Goal: Information Seeking & Learning: Learn about a topic

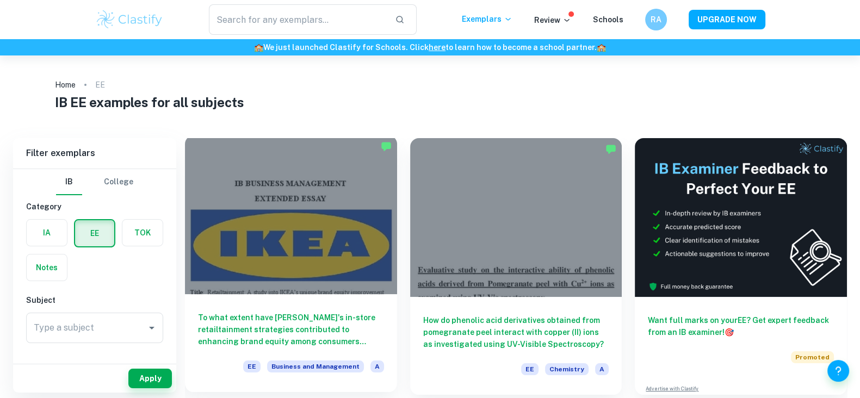
click at [320, 193] on div at bounding box center [291, 214] width 212 height 159
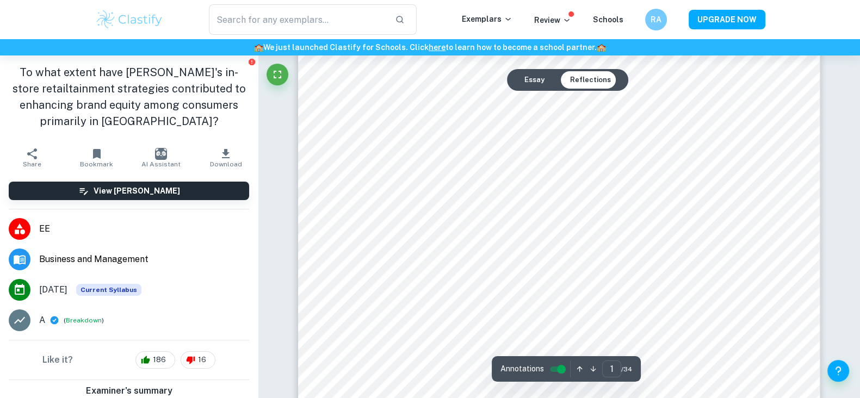
scroll to position [80, 0]
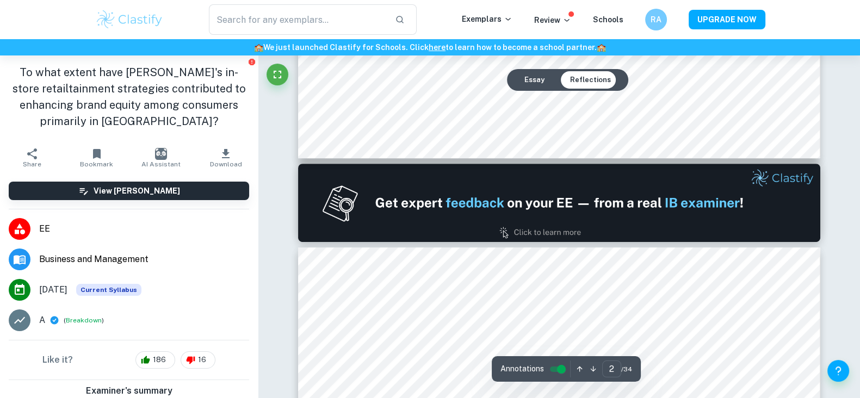
type input "1"
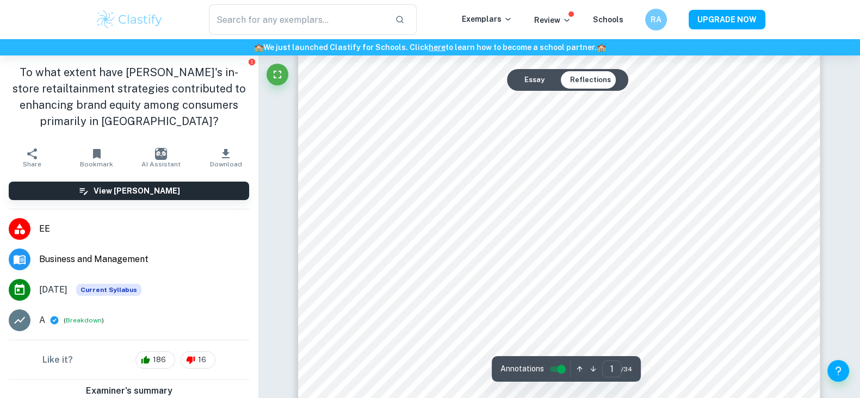
scroll to position [0, 0]
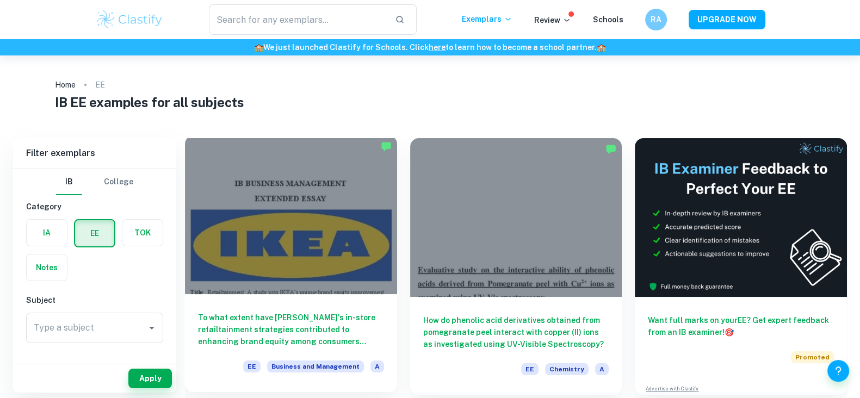
click at [307, 260] on div at bounding box center [291, 214] width 212 height 159
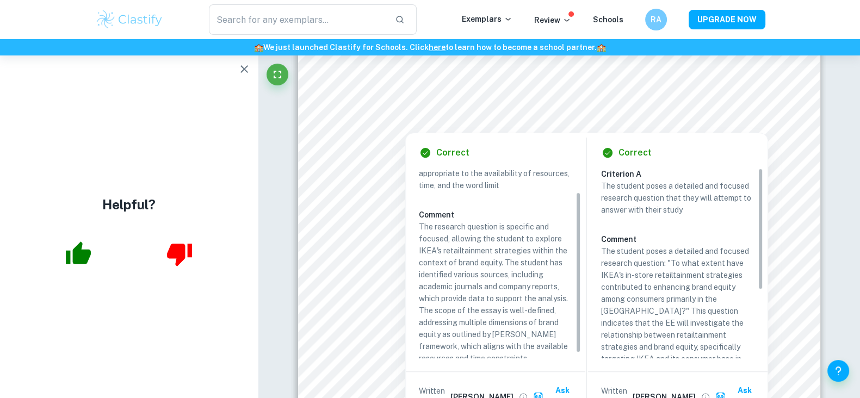
scroll to position [34, 0]
drag, startPoint x: 578, startPoint y: 276, endPoint x: 582, endPoint y: 316, distance: 41.0
click at [582, 316] on div "Correct Criterion A The scope of the research question is appropriate to the av…" at bounding box center [495, 277] width 179 height 289
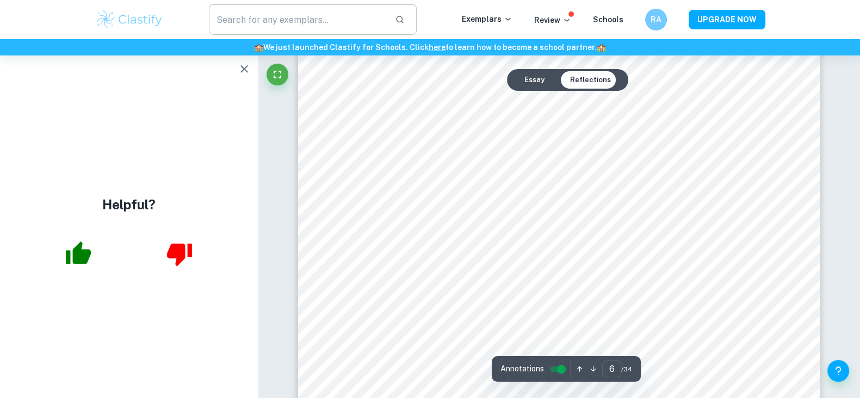
scroll to position [3930, 0]
type input "2"
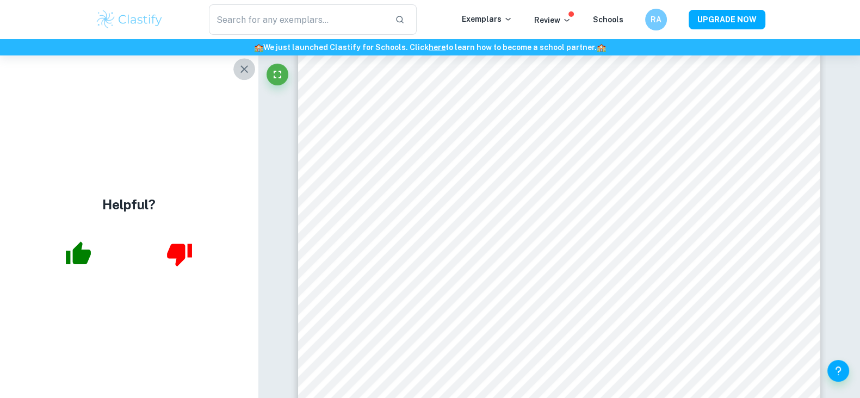
click at [244, 64] on icon "button" at bounding box center [244, 69] width 13 height 13
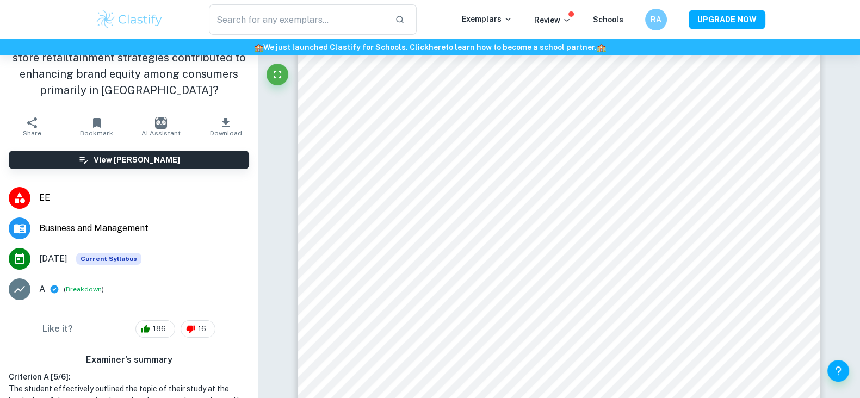
scroll to position [0, 0]
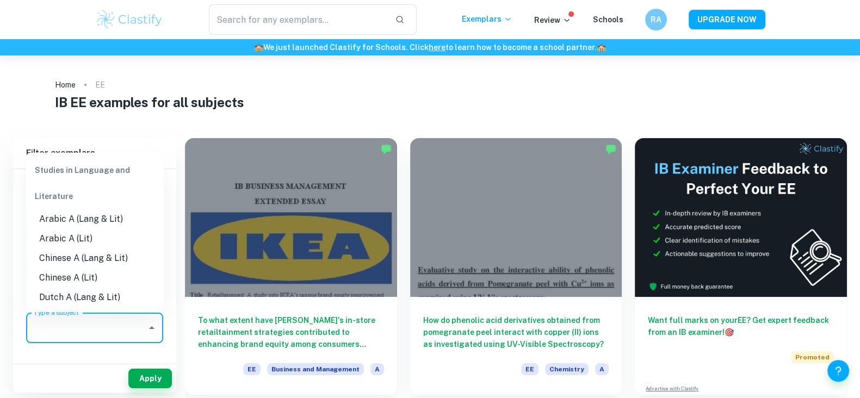
drag, startPoint x: 87, startPoint y: 336, endPoint x: 66, endPoint y: 327, distance: 22.2
click at [66, 327] on input "Type a subject" at bounding box center [86, 328] width 111 height 21
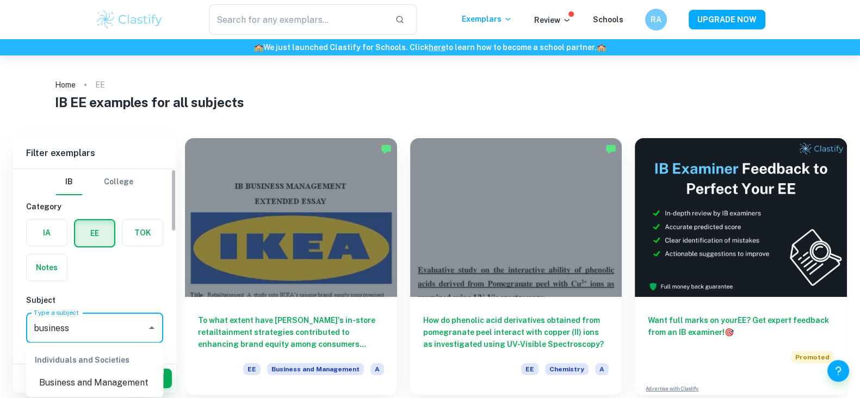
click at [72, 388] on li "Business and Management" at bounding box center [94, 383] width 137 height 20
type input "Business and Management"
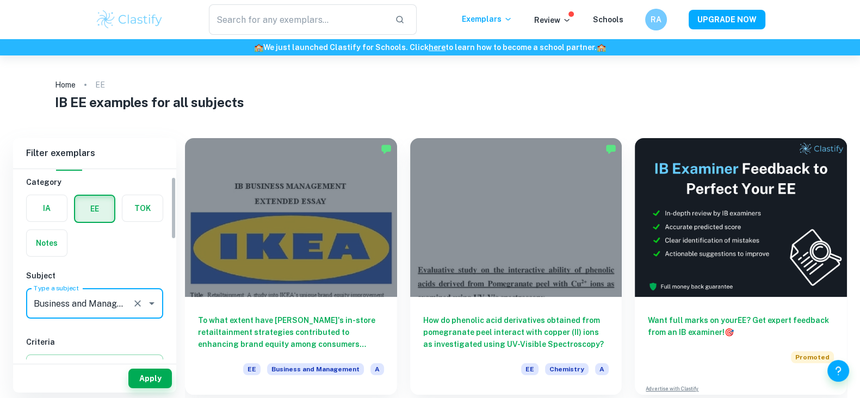
scroll to position [232, 0]
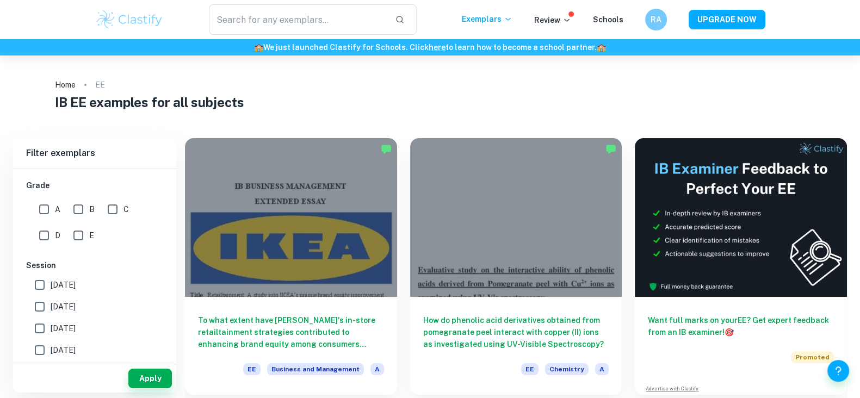
click at [41, 210] on input "A" at bounding box center [44, 209] width 22 height 22
checkbox input "true"
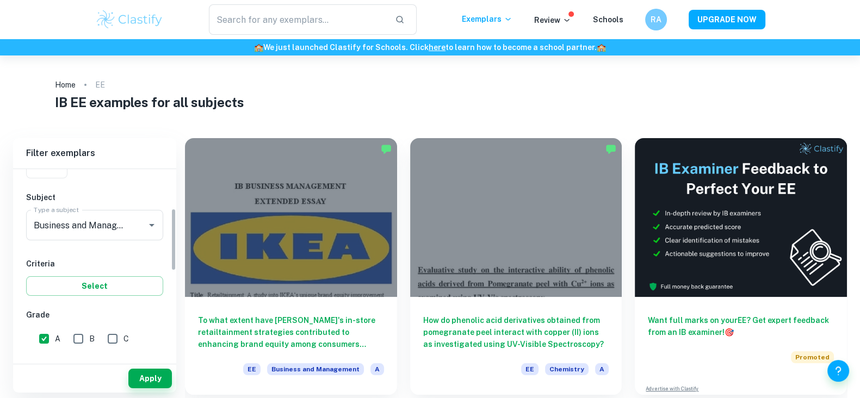
scroll to position [127, 0]
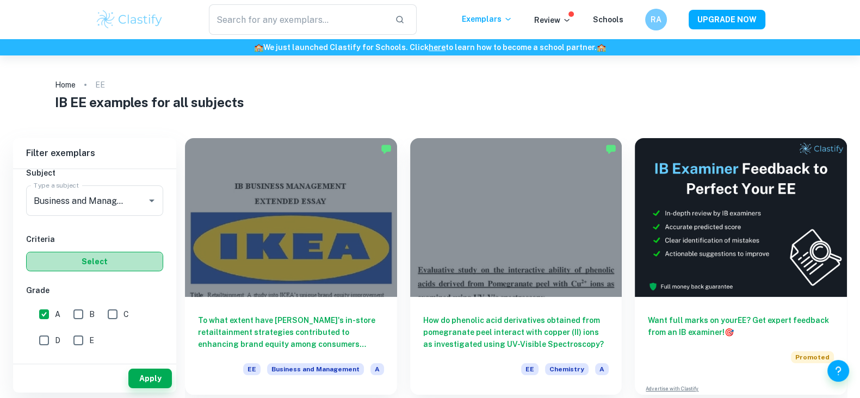
click at [100, 265] on button "Select" at bounding box center [94, 262] width 137 height 20
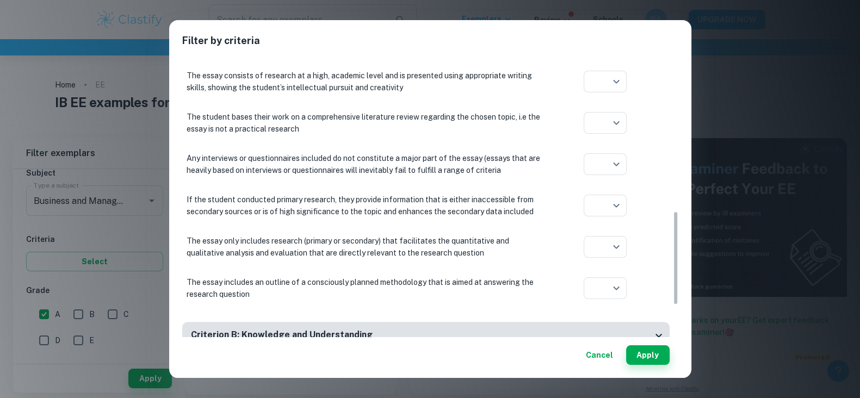
scroll to position [551, 0]
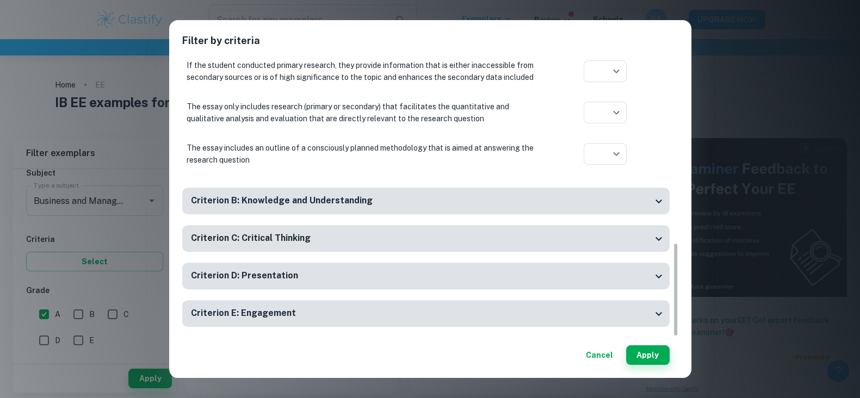
click at [552, 207] on div "Criterion B: Knowledge and Understanding" at bounding box center [421, 201] width 461 height 14
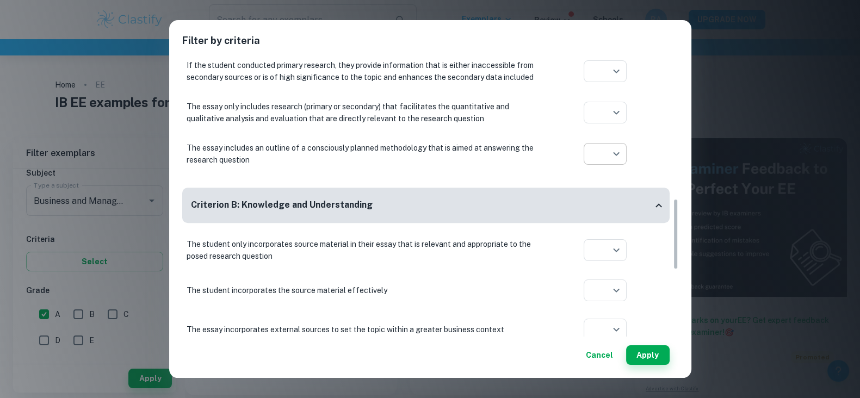
click at [591, 158] on body "We value your privacy We use cookies to enhance your browsing experience, serve…" at bounding box center [430, 254] width 860 height 398
click at [512, 166] on div at bounding box center [430, 199] width 860 height 398
click at [647, 353] on button "Apply" at bounding box center [648, 355] width 44 height 20
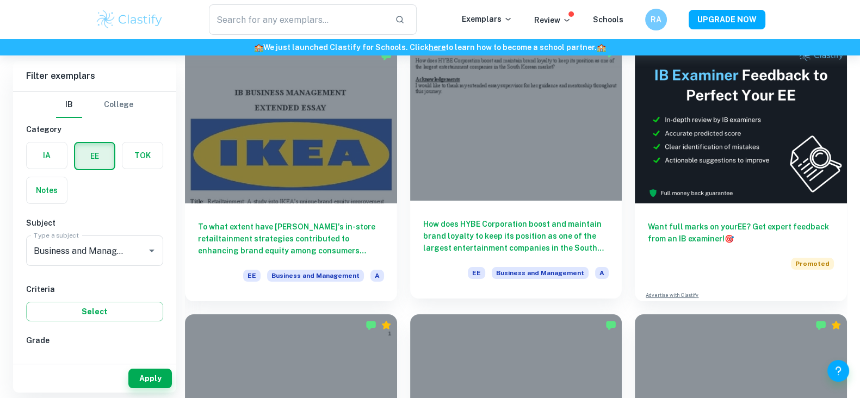
scroll to position [337, 0]
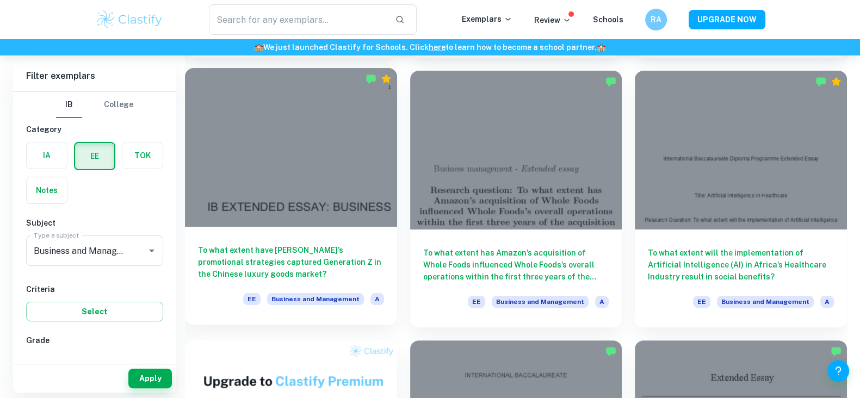
click at [317, 200] on div at bounding box center [291, 147] width 212 height 159
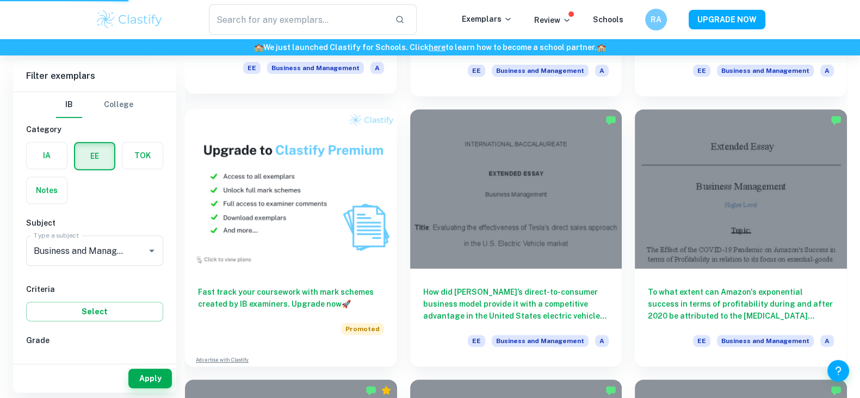
scroll to position [569, 0]
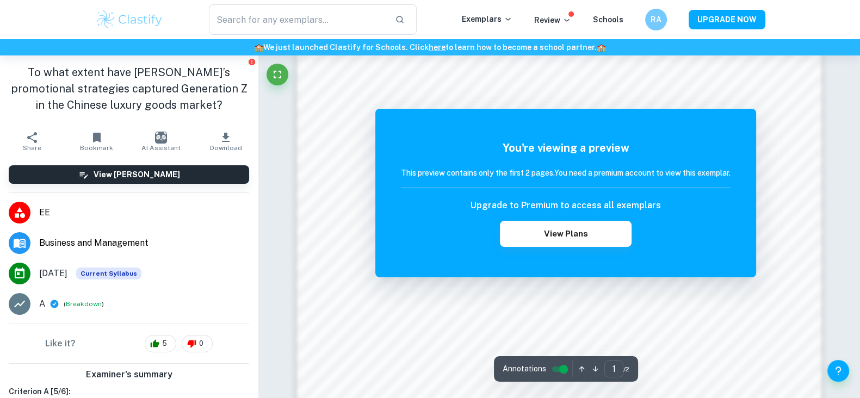
scroll to position [792, 0]
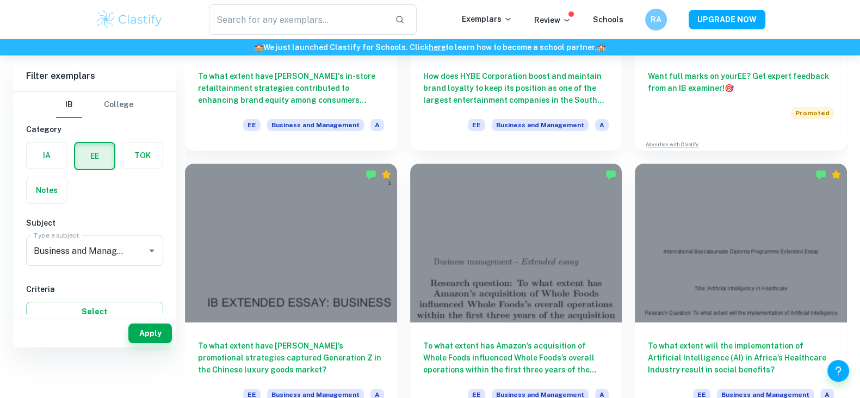
scroll to position [6, 0]
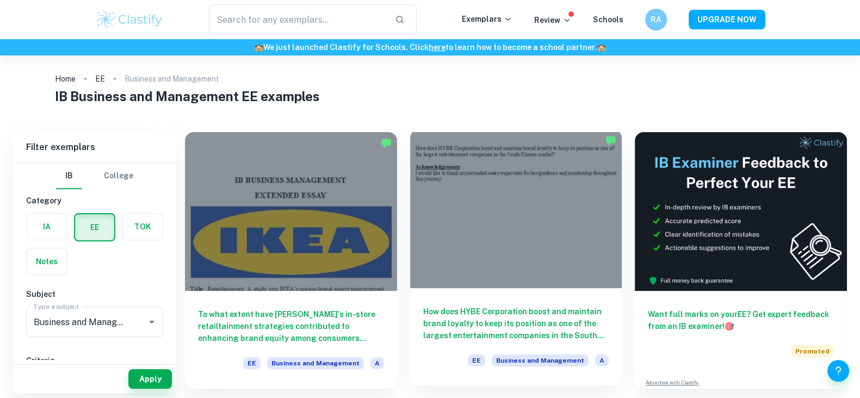
drag, startPoint x: 476, startPoint y: 227, endPoint x: 433, endPoint y: 227, distance: 42.4
click at [433, 227] on div at bounding box center [516, 208] width 212 height 159
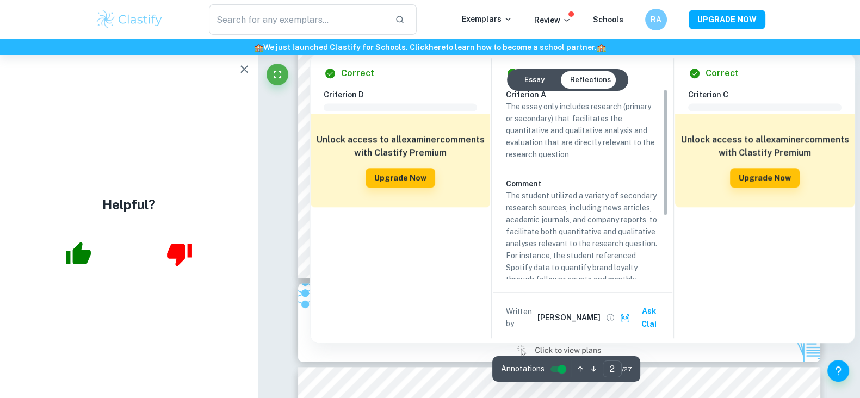
scroll to position [1376, 0]
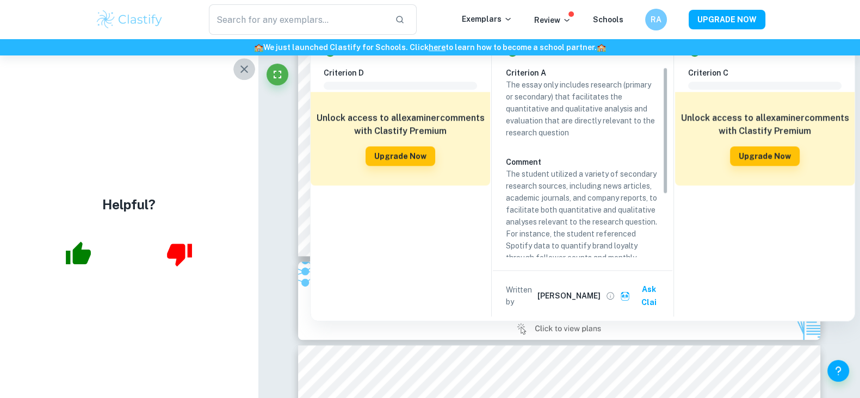
click at [236, 69] on button "button" at bounding box center [244, 69] width 22 height 22
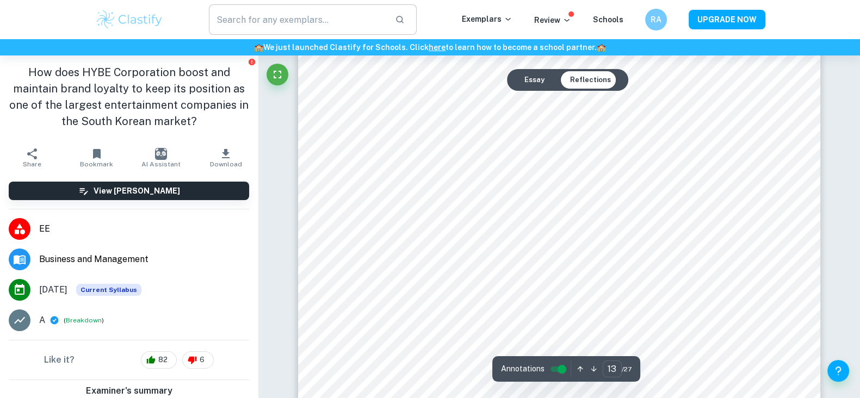
scroll to position [9221, 0]
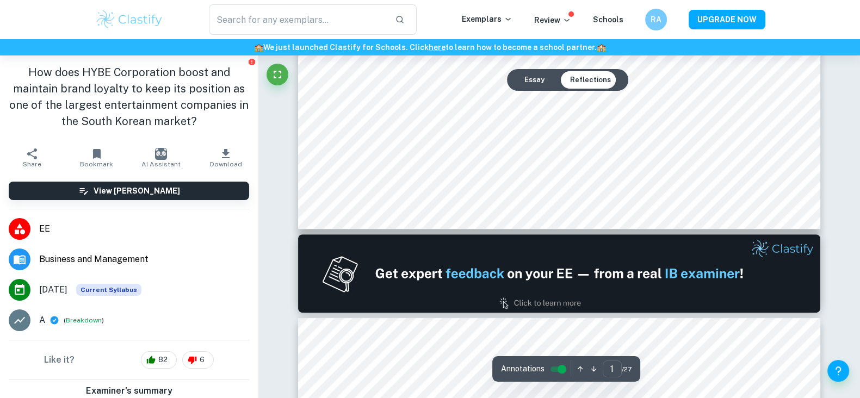
type input "2"
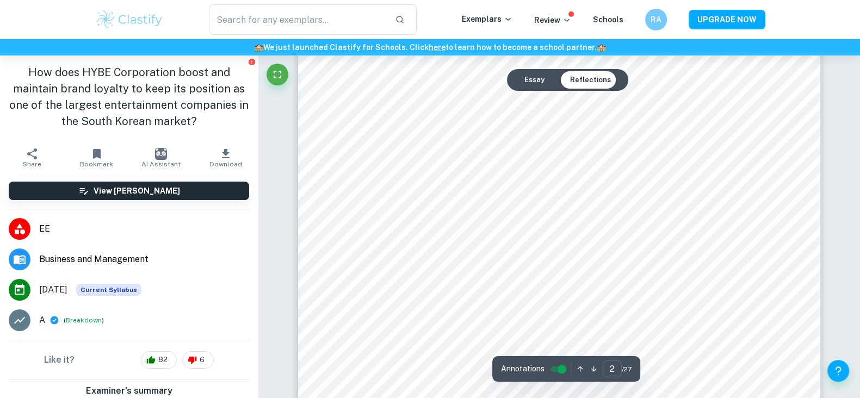
scroll to position [967, 0]
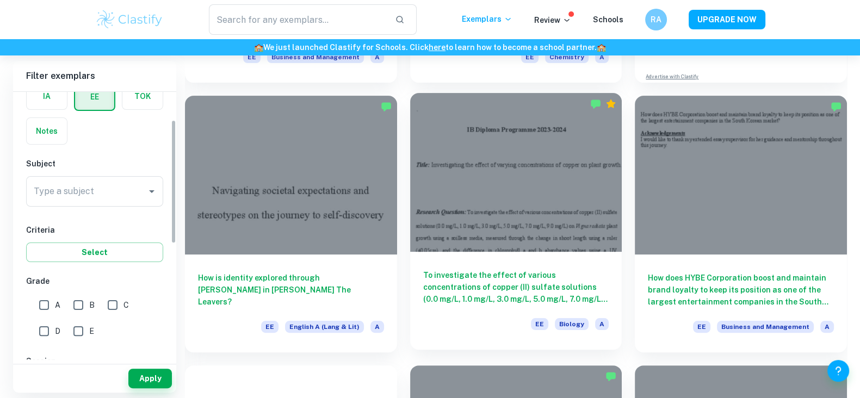
scroll to position [318, 0]
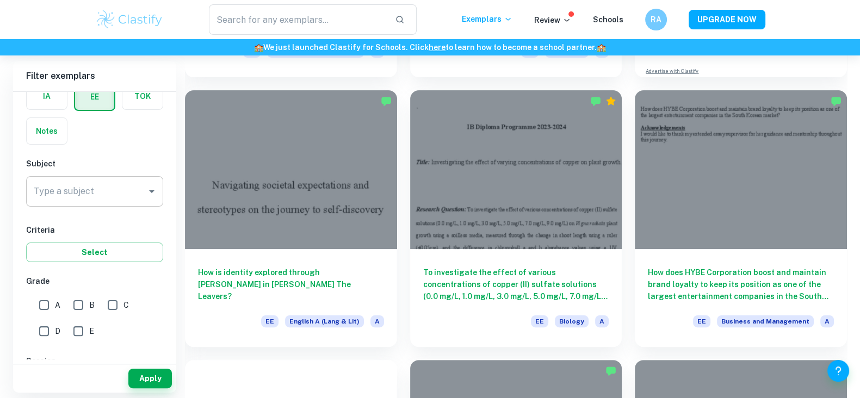
click at [94, 196] on input "Type a subject" at bounding box center [86, 191] width 111 height 21
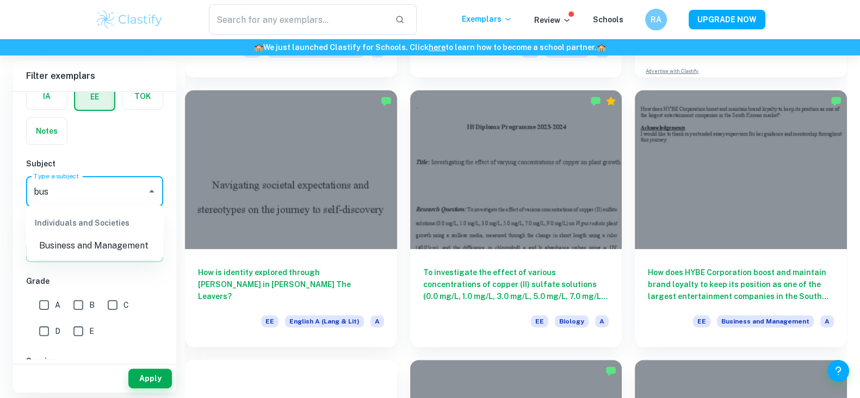
click at [91, 251] on li "Business and Management" at bounding box center [94, 246] width 137 height 20
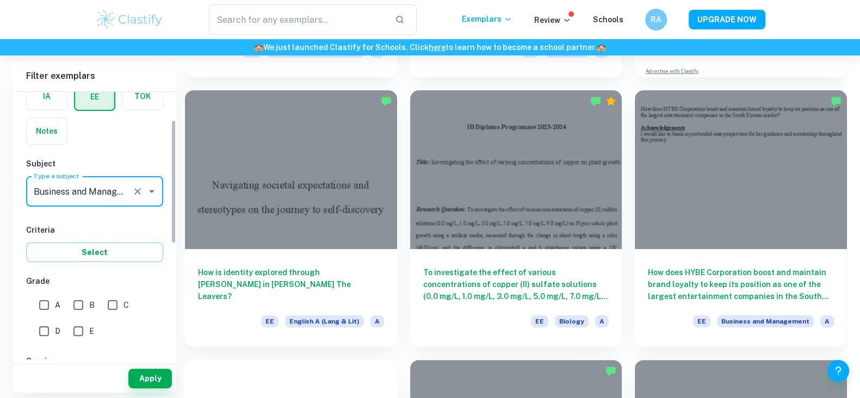
type input "Business and Management"
click at [49, 305] on input "A" at bounding box center [44, 305] width 22 height 22
checkbox input "true"
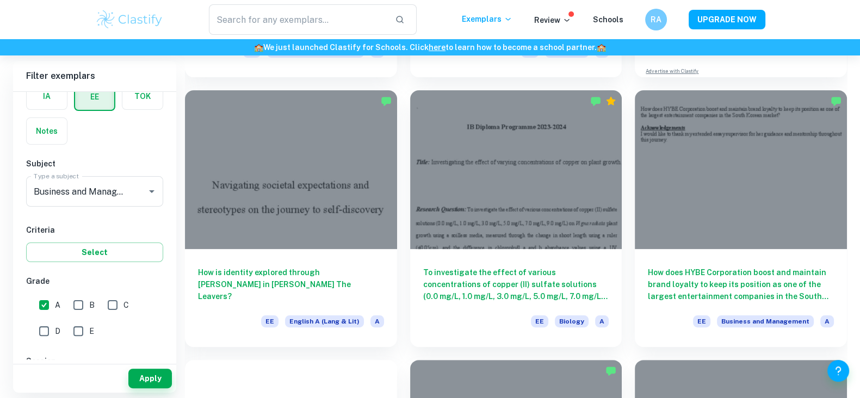
click at [154, 388] on div "Apply" at bounding box center [94, 378] width 163 height 28
click at [154, 380] on button "Apply" at bounding box center [150, 379] width 44 height 20
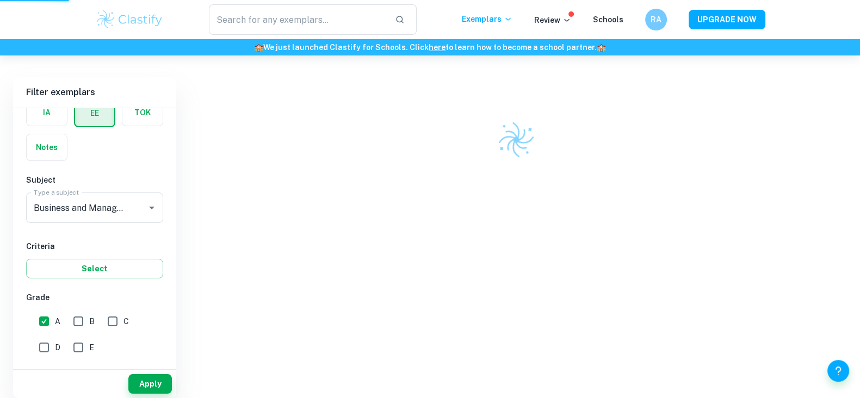
scroll to position [55, 0]
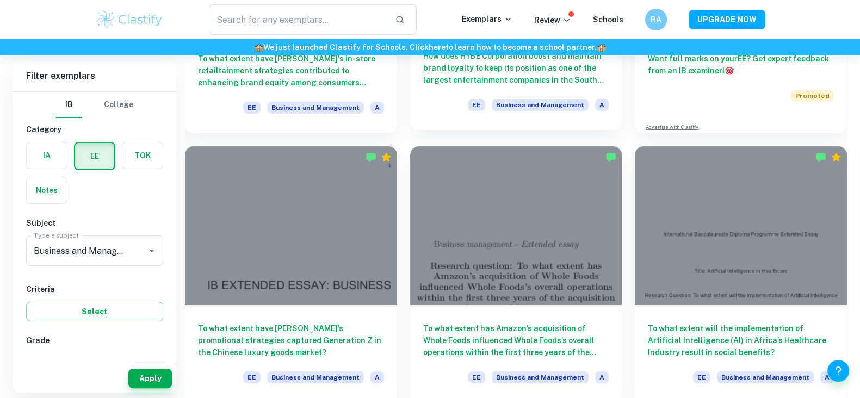
scroll to position [262, 0]
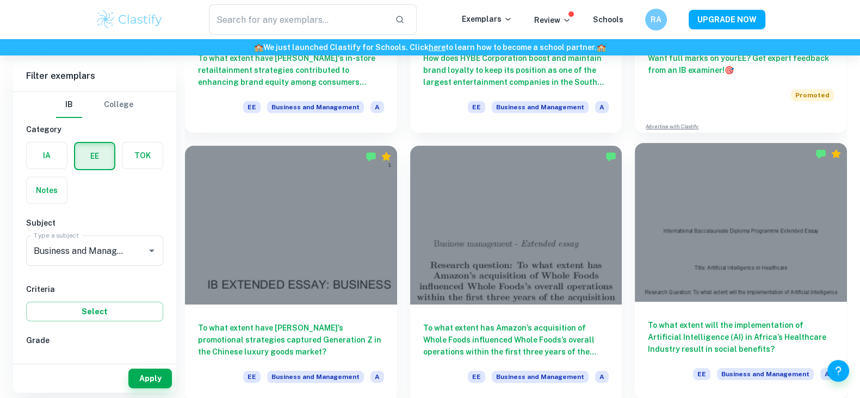
click at [704, 248] on div at bounding box center [741, 222] width 212 height 159
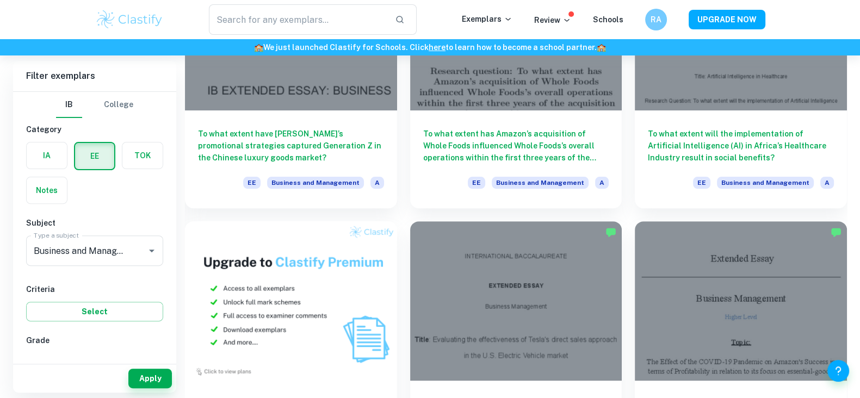
scroll to position [650, 0]
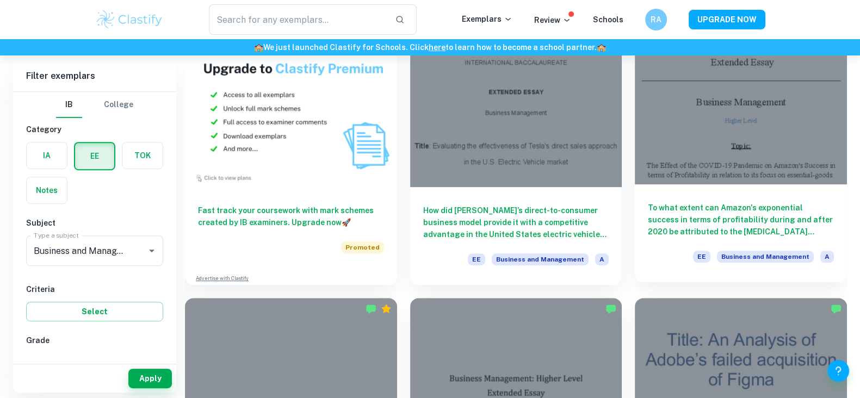
click at [706, 156] on div at bounding box center [741, 104] width 212 height 159
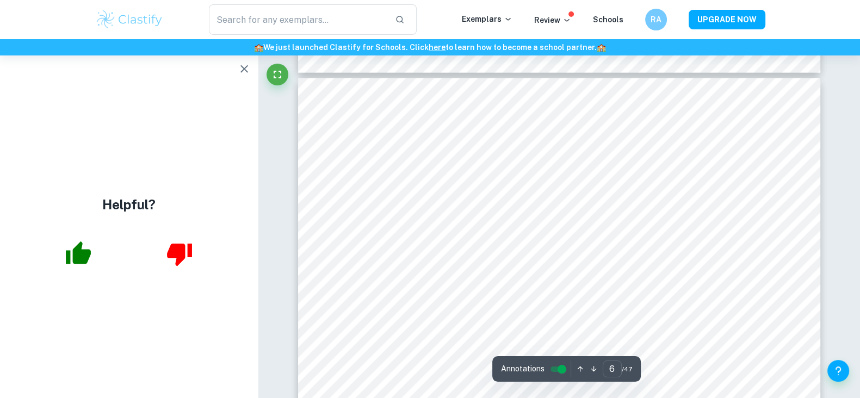
scroll to position [3569, 0]
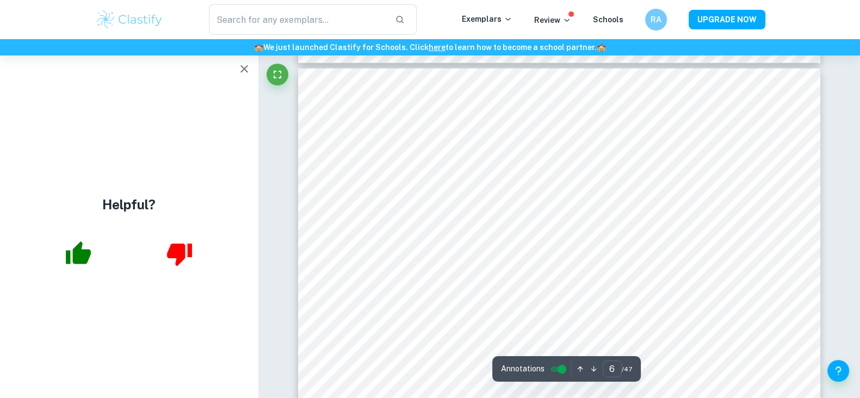
click at [243, 68] on icon "button" at bounding box center [244, 69] width 8 height 8
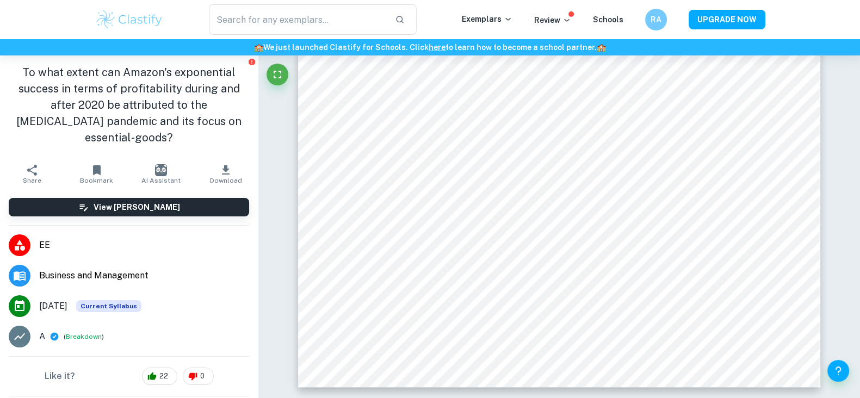
scroll to position [3145, 0]
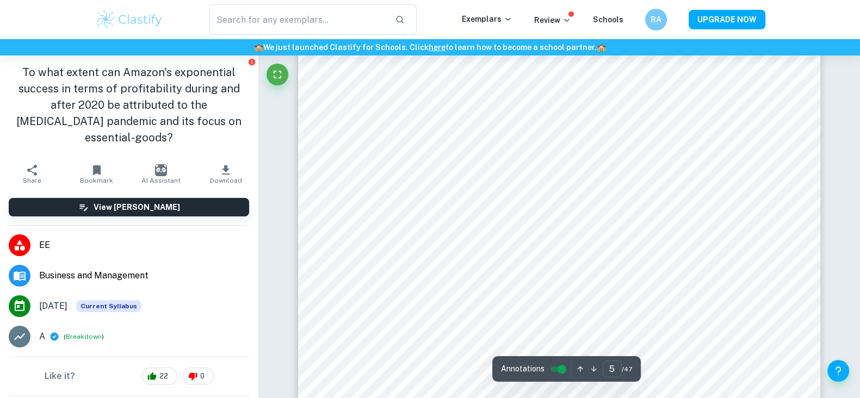
type input "1"
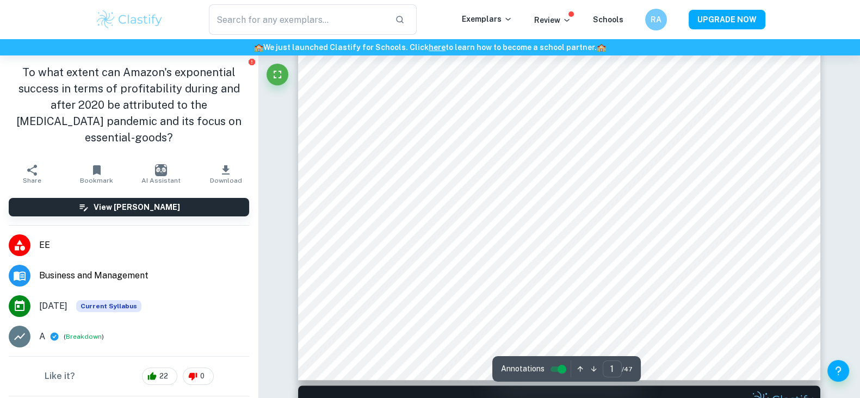
scroll to position [434, 0]
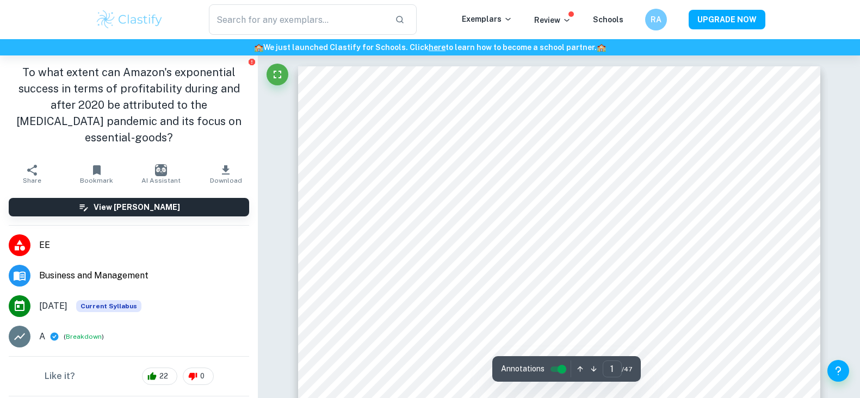
scroll to position [434, 0]
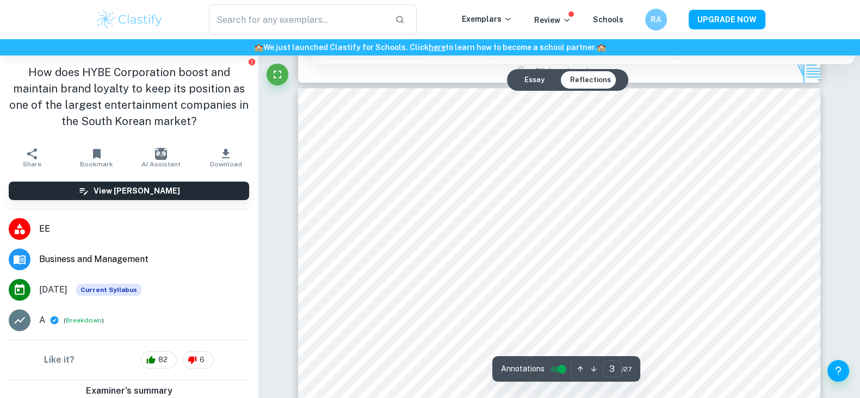
scroll to position [1648, 0]
